Goal: Contribute content: Contribute content

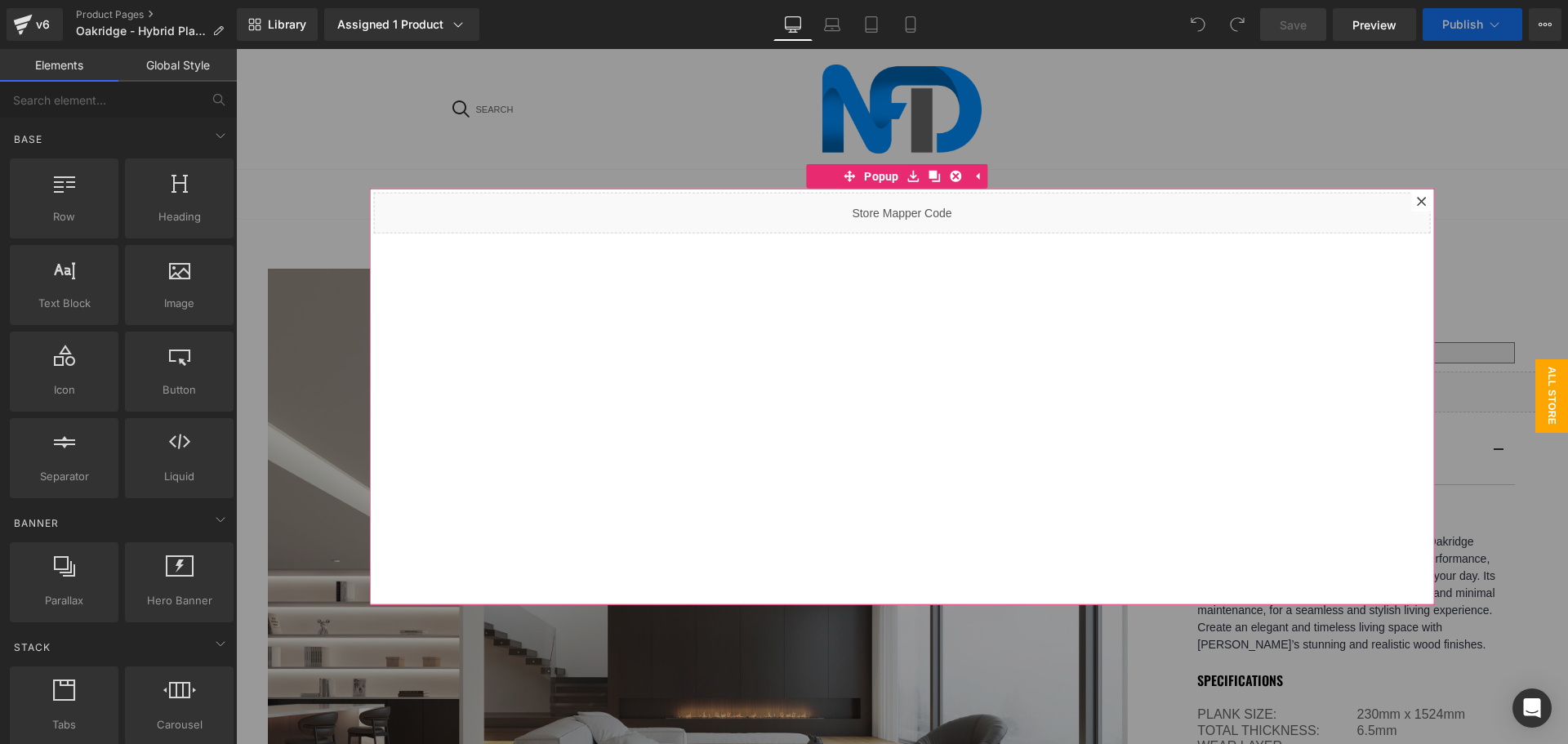
click at [1418, 200] on icon at bounding box center [1422, 200] width 10 height 10
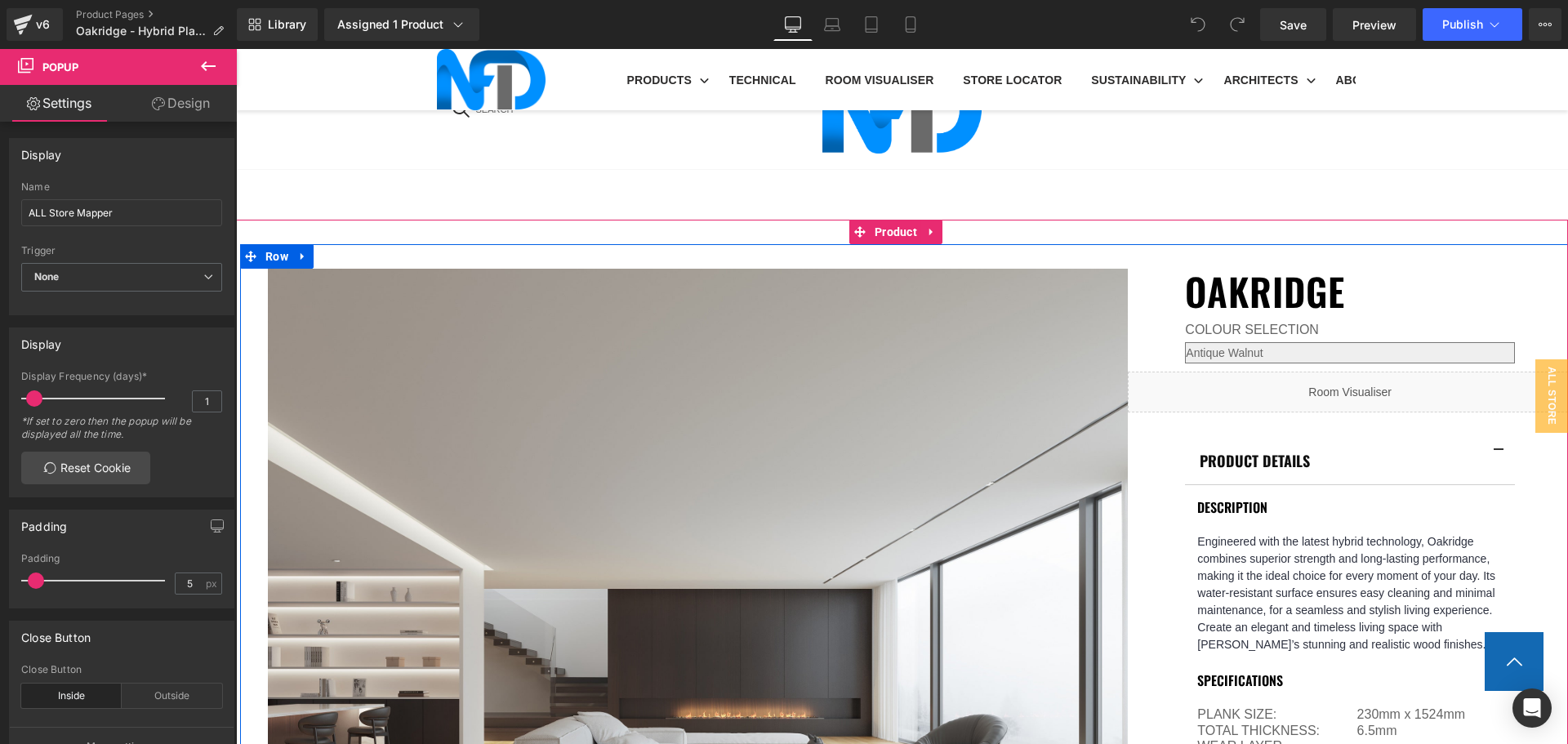
scroll to position [980, 0]
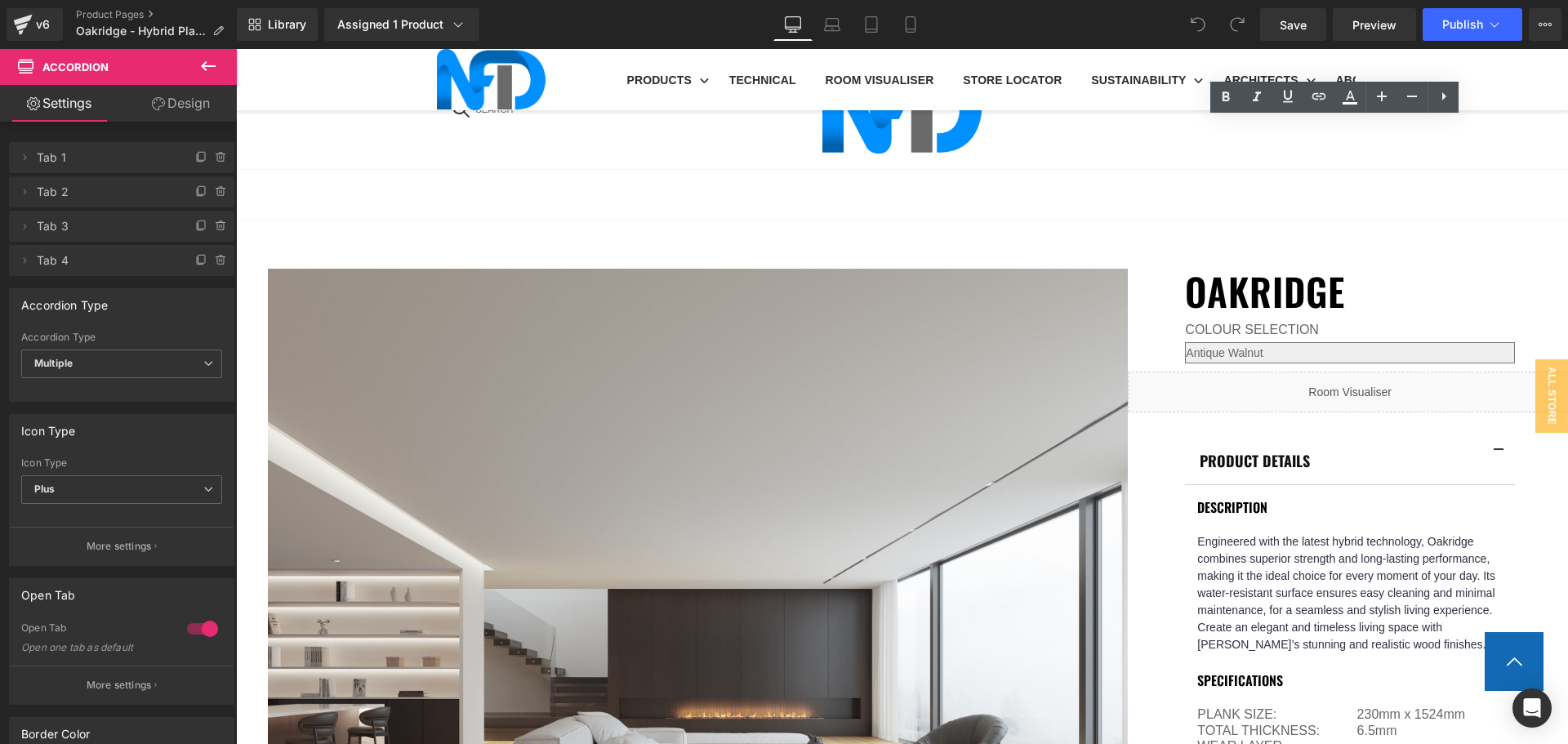
scroll to position [1225, 0]
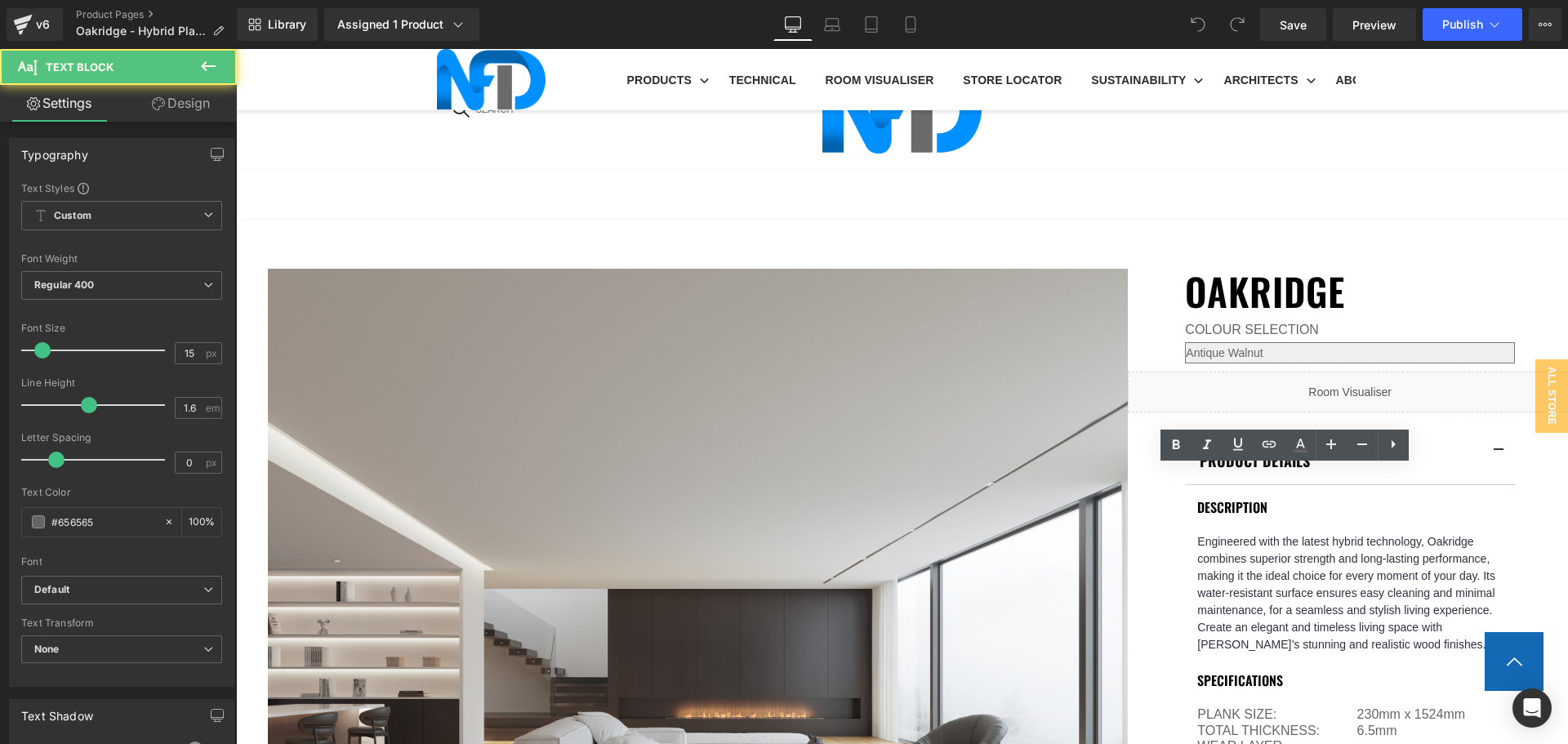
click at [1271, 444] on icon at bounding box center [1269, 443] width 14 height 6
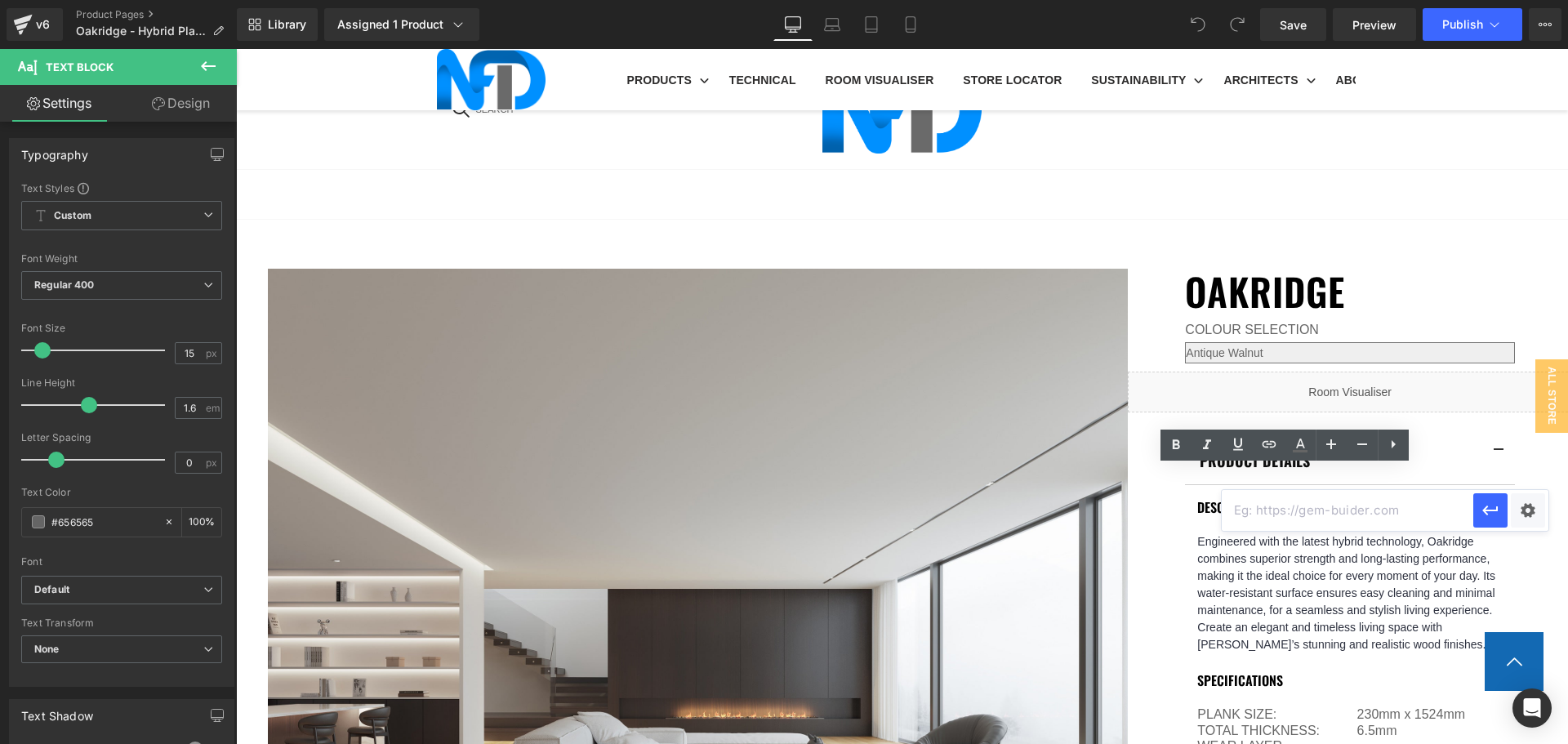
click at [1285, 509] on input "text" at bounding box center [1348, 510] width 252 height 41
paste input "https://cdn.shopify.com/s/files/1/0075/7501/1395/files/NFD_InstallationGuide_SP…"
type input "https://cdn.shopify.com/s/files/1/0075/7501/1395/files/NFD_InstallationGuide_SP…"
click at [1524, 0] on div "Text Color Highlight Color #333333 Edit or remove link: Edit - Unlink - Cancel …" at bounding box center [784, 0] width 1568 height 0
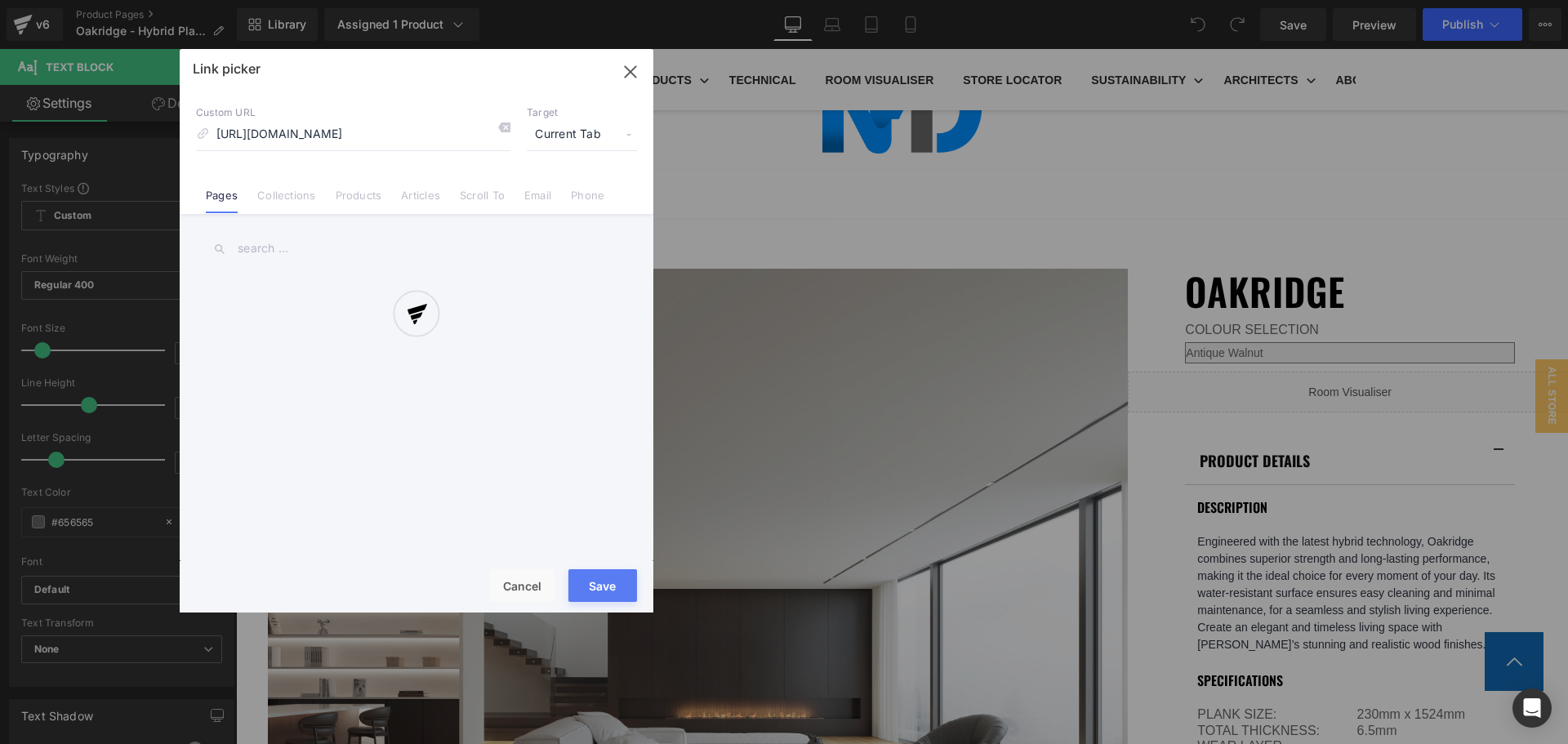
scroll to position [0, 362]
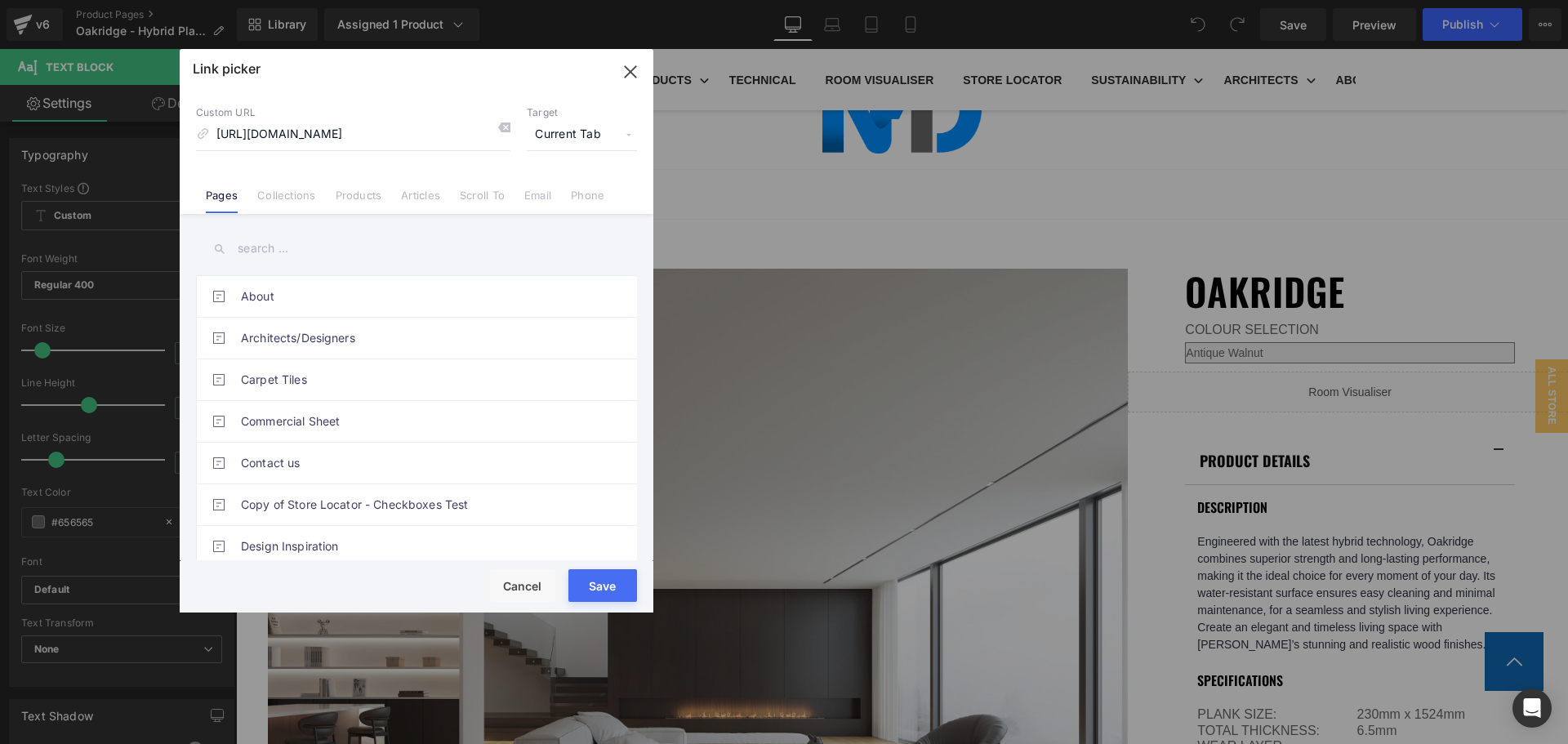
click at [546, 137] on span "Current Tab" at bounding box center [582, 134] width 110 height 31
click at [556, 190] on li "New Tab" at bounding box center [582, 193] width 127 height 29
click at [603, 581] on button "Save" at bounding box center [603, 585] width 68 height 32
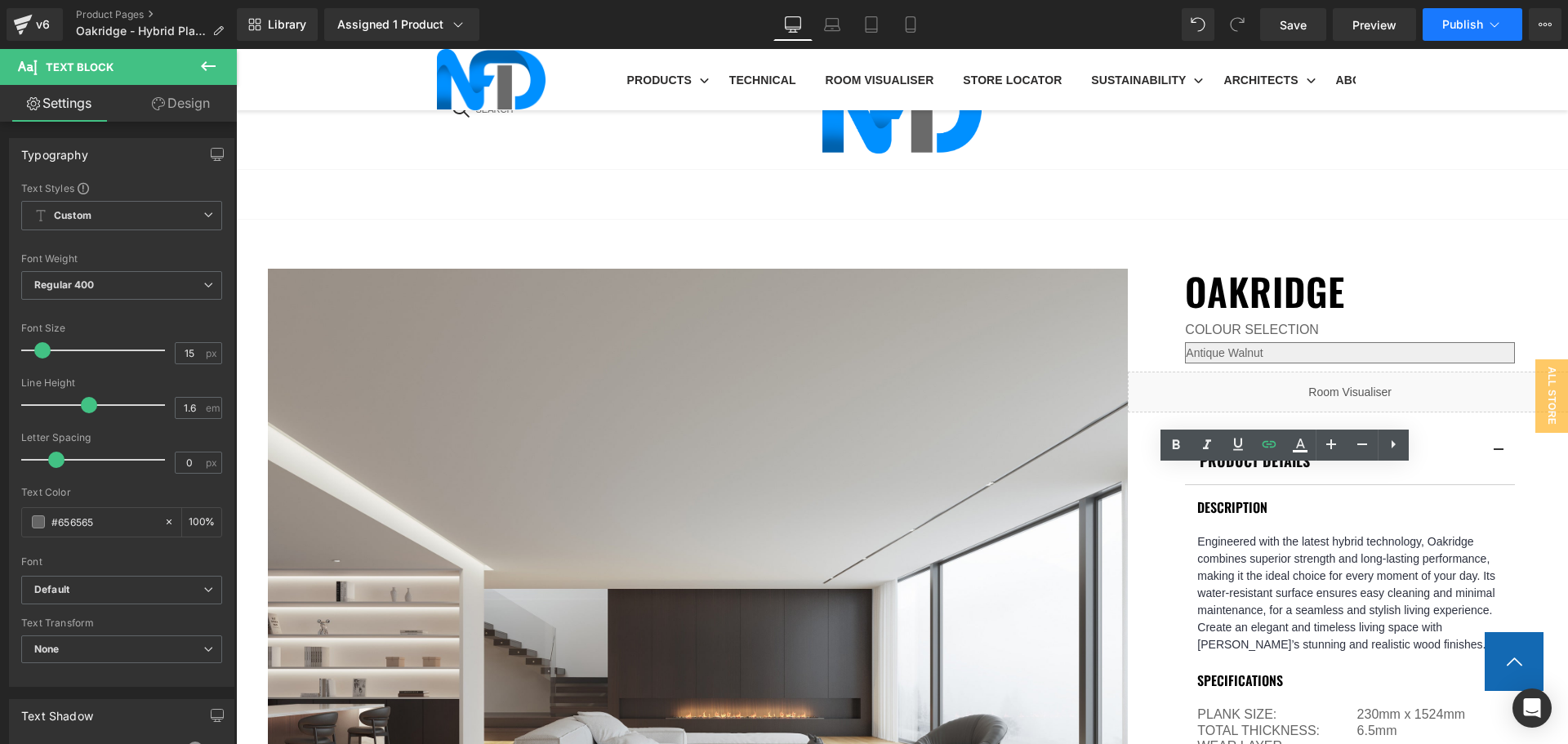
click at [1447, 24] on span "Publish" at bounding box center [1462, 24] width 41 height 13
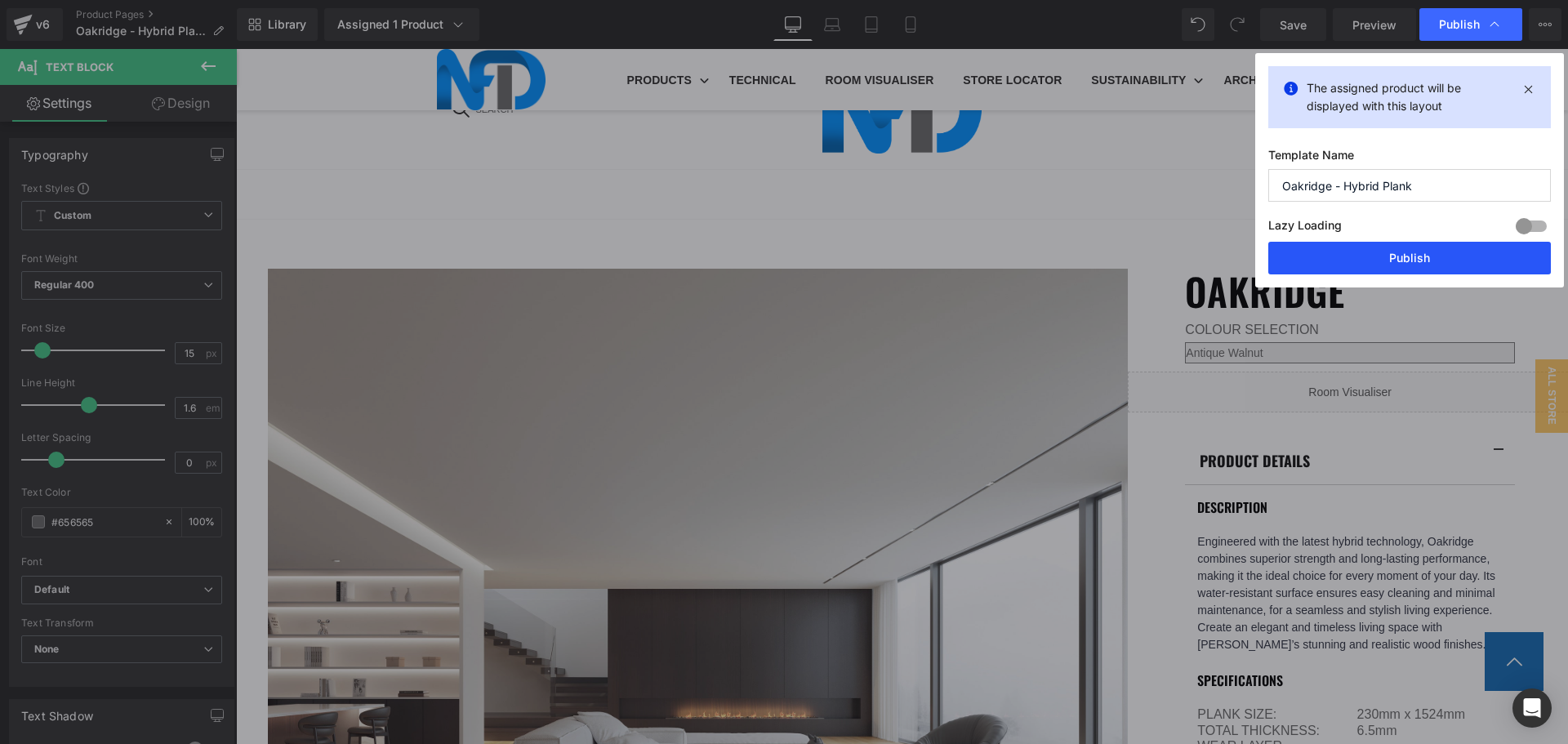
click at [1409, 261] on button "Publish" at bounding box center [1410, 257] width 282 height 32
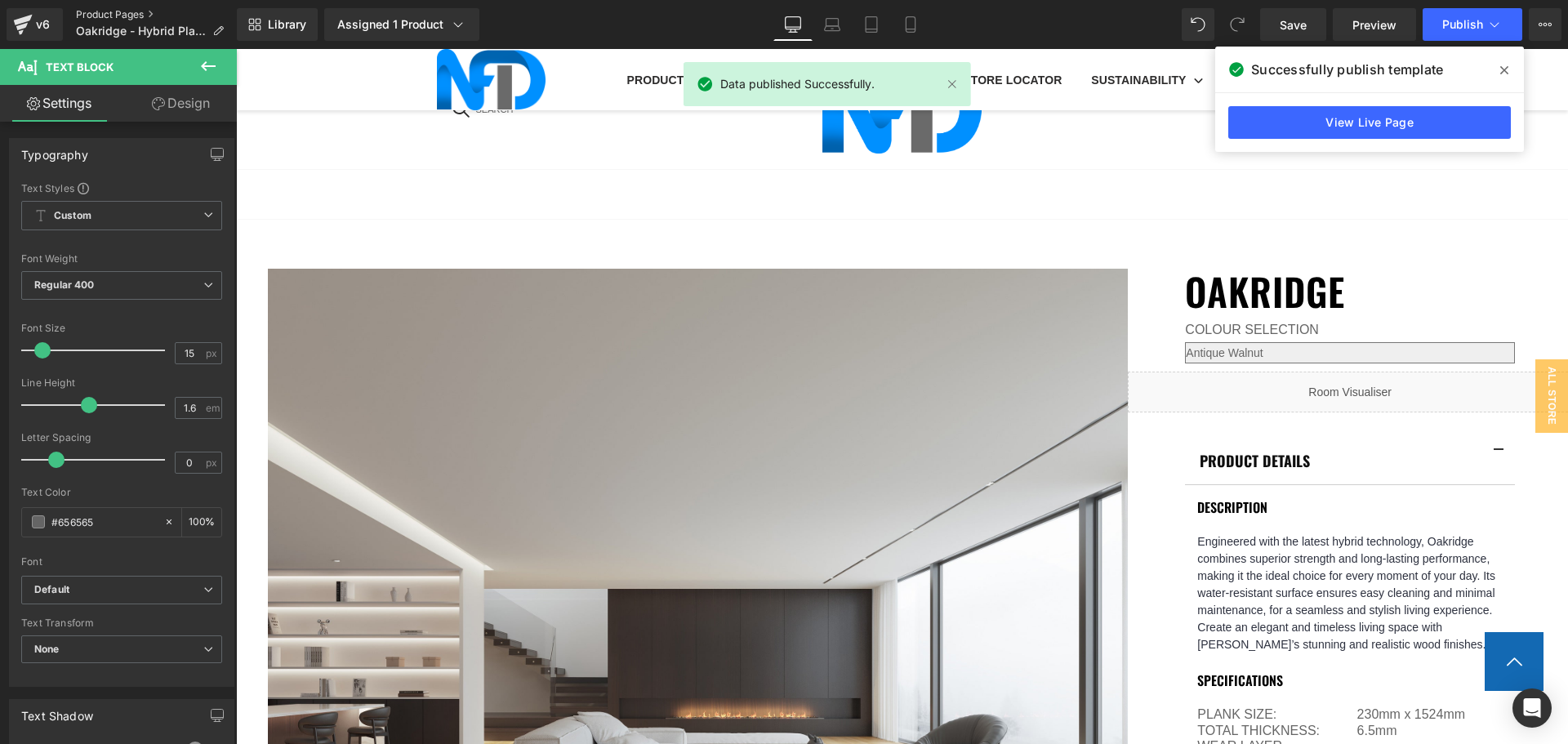
click at [125, 17] on link "Product Pages" at bounding box center [157, 14] width 161 height 13
